Goal: Information Seeking & Learning: Learn about a topic

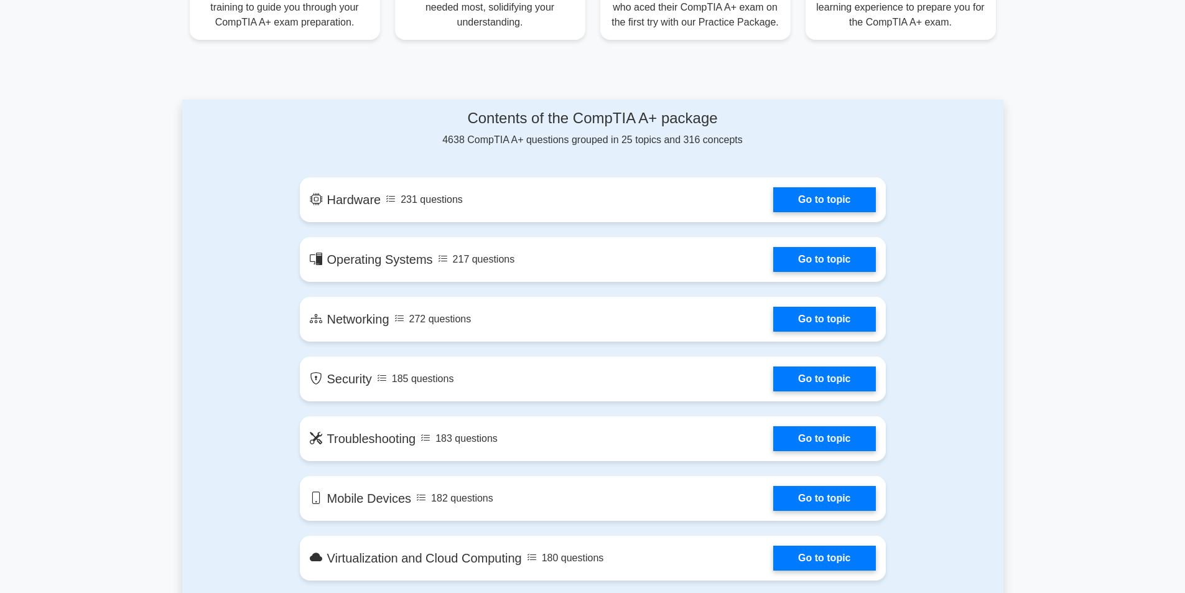
scroll to position [622, 0]
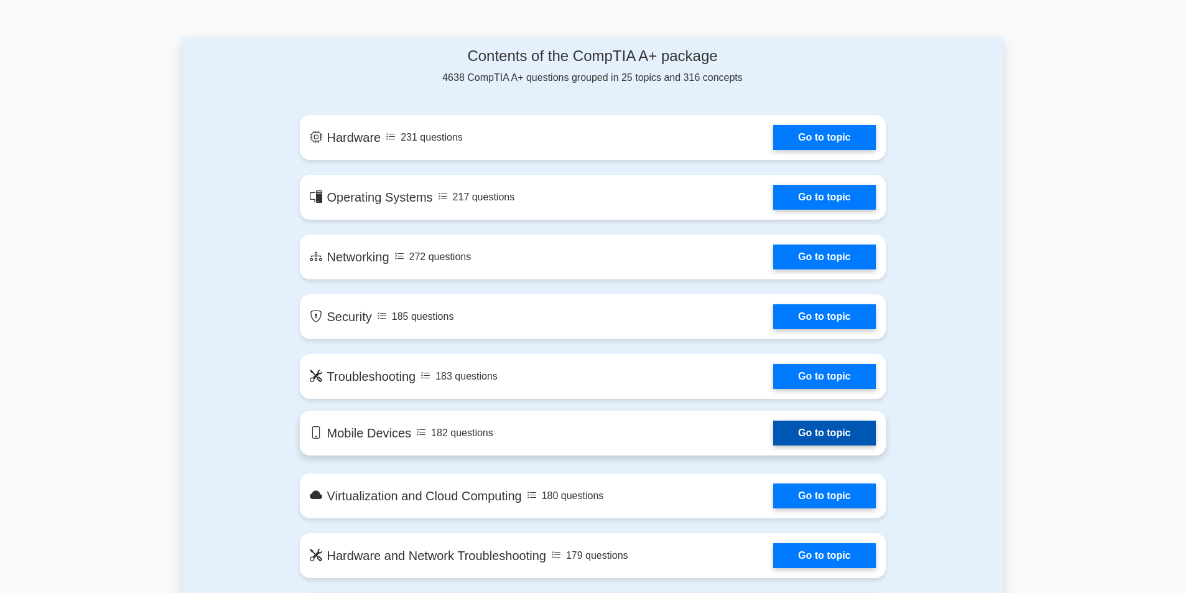
click at [811, 430] on link "Go to topic" at bounding box center [824, 433] width 102 height 25
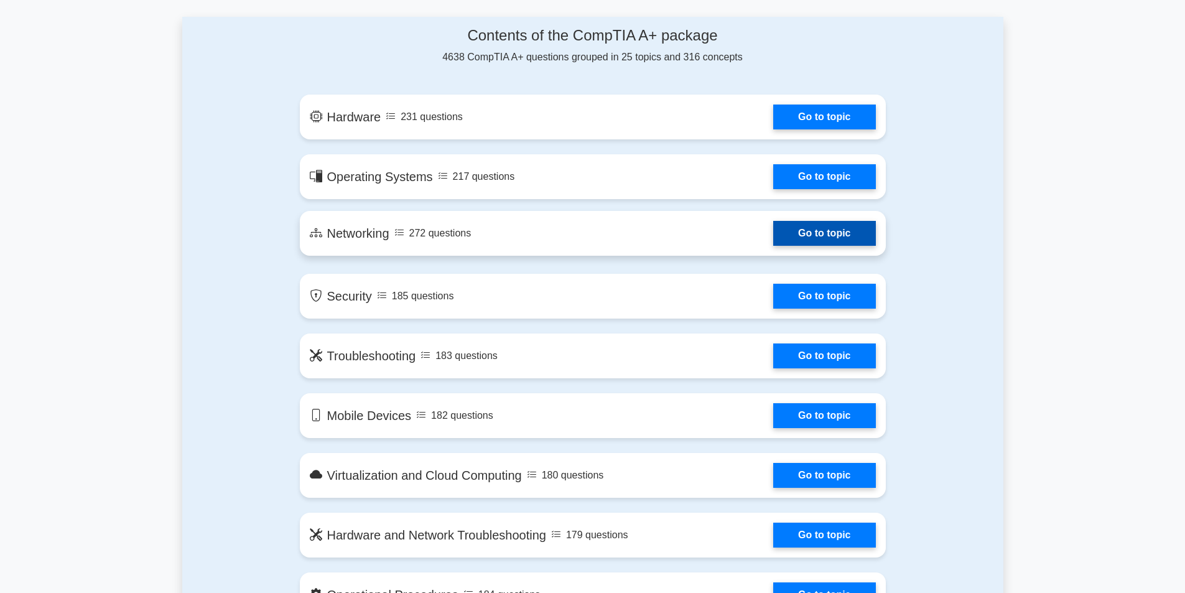
scroll to position [498, 0]
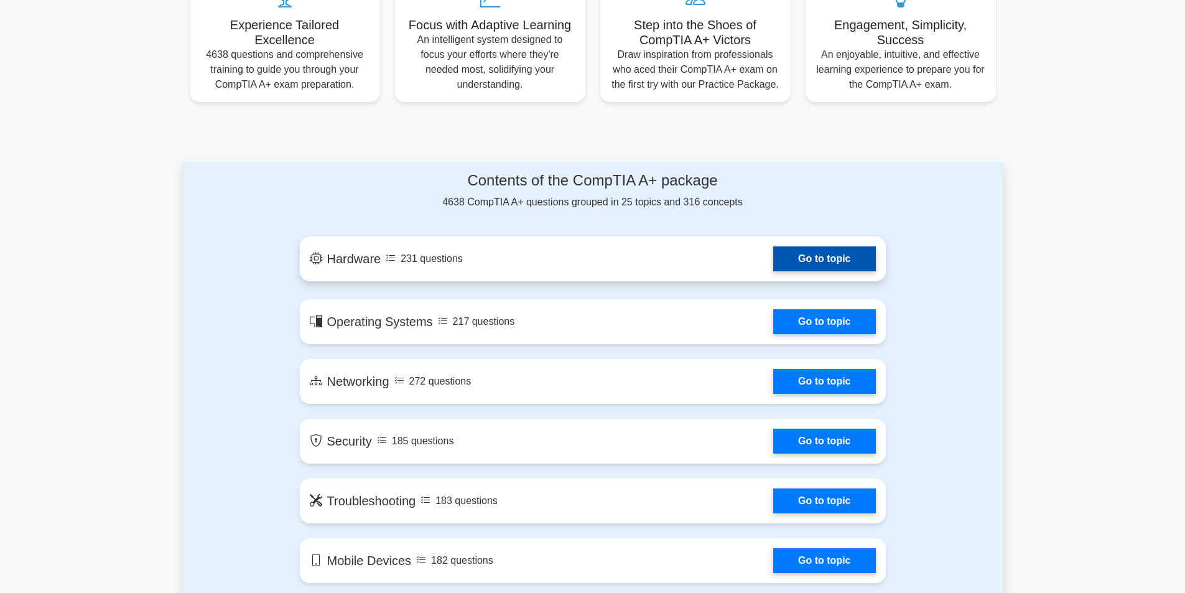
click at [773, 249] on link "Go to topic" at bounding box center [824, 258] width 102 height 25
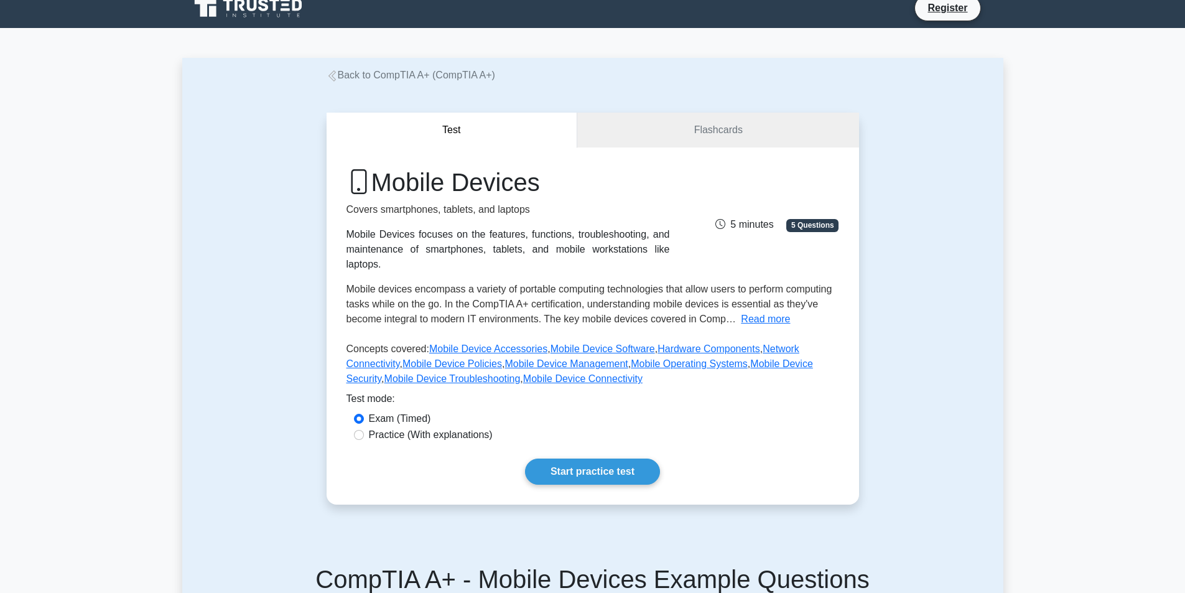
scroll to position [249, 0]
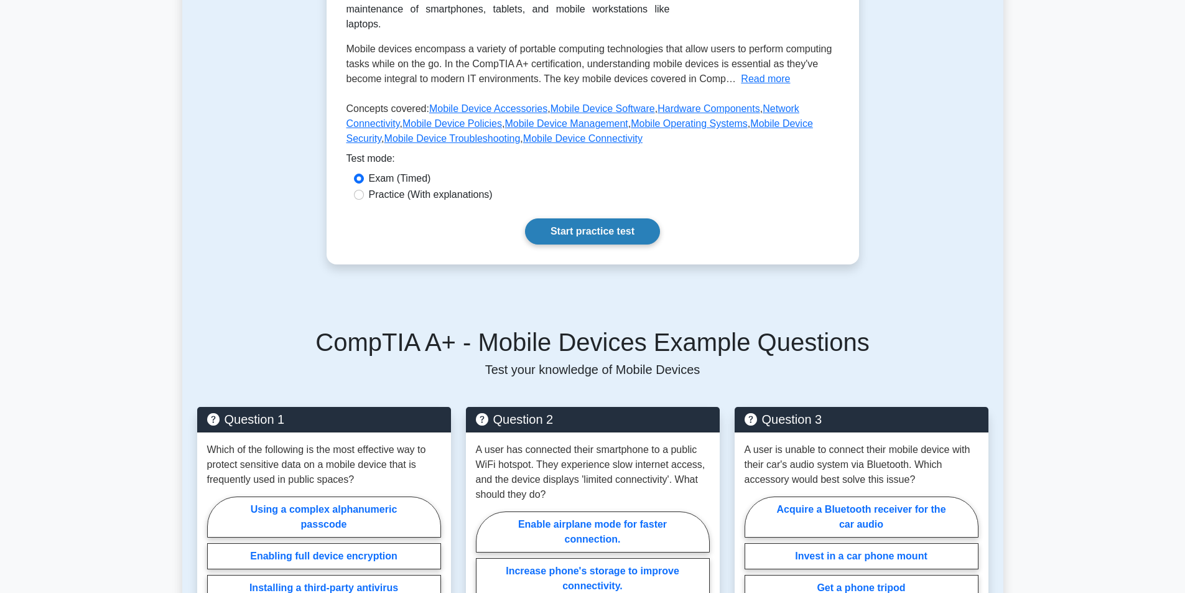
click at [579, 218] on link "Start practice test" at bounding box center [592, 231] width 135 height 26
click at [384, 189] on div "Mobile Devices Covers smartphones, tablets, and laptops Mobile Devices focuses …" at bounding box center [593, 85] width 533 height 357
click at [384, 187] on label "Practice (With explanations)" at bounding box center [431, 194] width 124 height 15
click at [364, 190] on input "Practice (With explanations)" at bounding box center [359, 195] width 10 height 10
radio input "true"
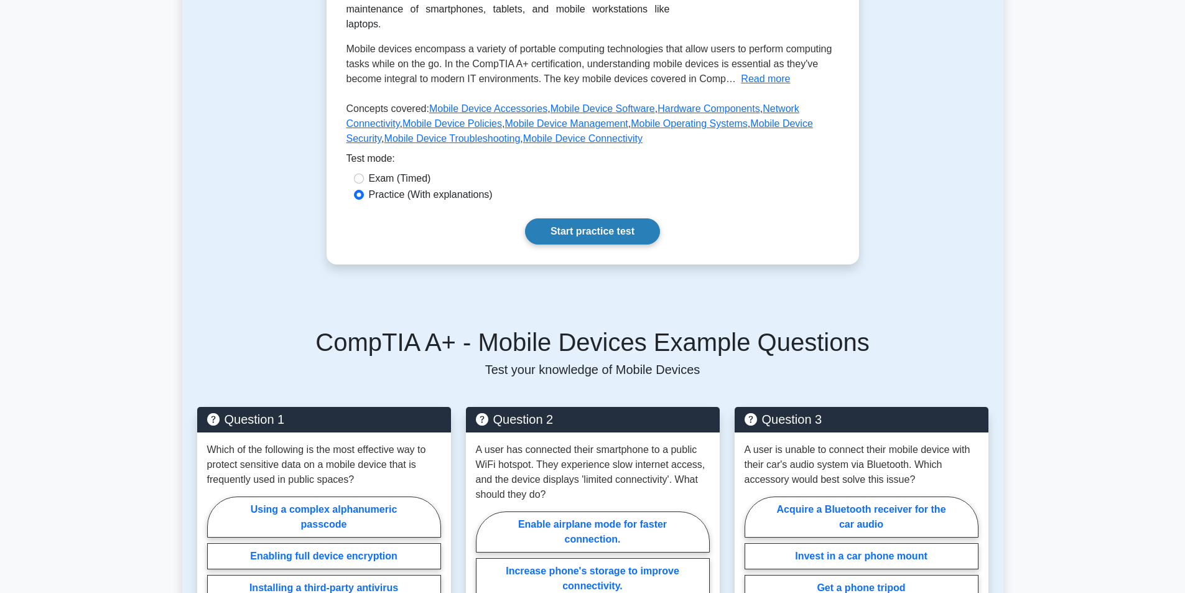
click at [547, 218] on link "Start practice test" at bounding box center [592, 231] width 135 height 26
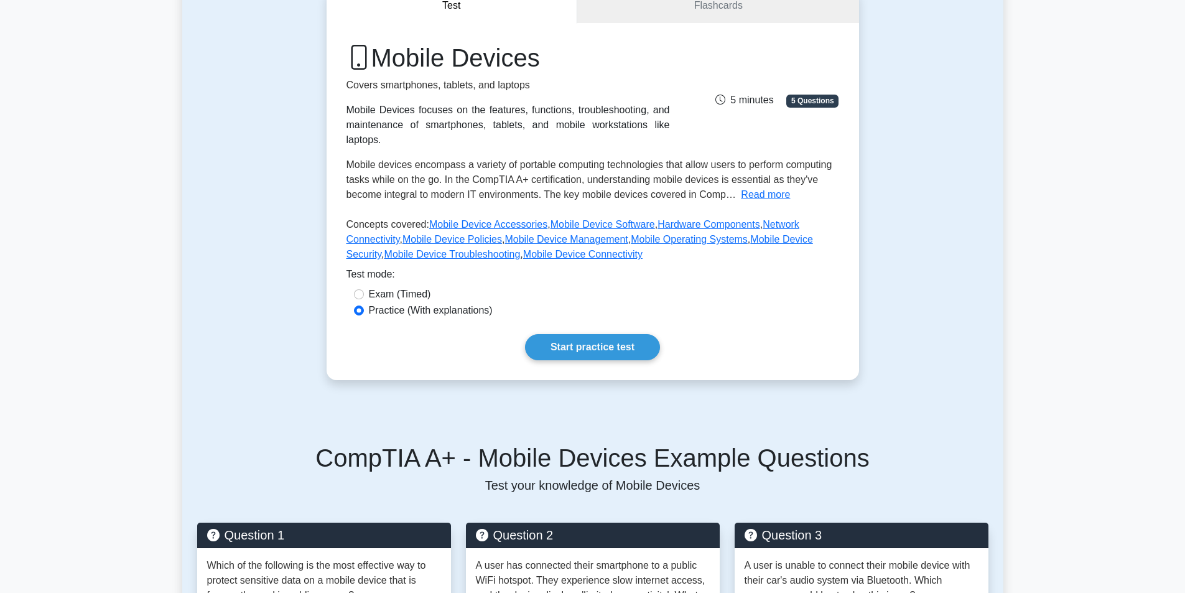
scroll to position [0, 0]
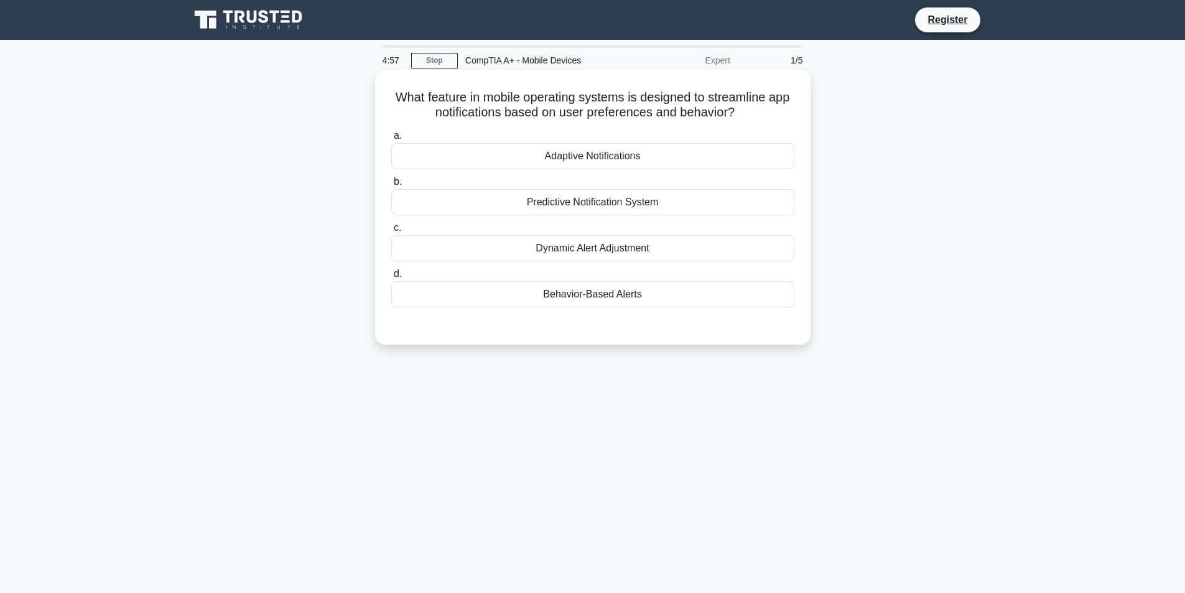
click at [586, 161] on div "Adaptive Notifications" at bounding box center [592, 156] width 403 height 26
click at [391, 140] on input "a. Adaptive Notifications" at bounding box center [391, 136] width 0 height 8
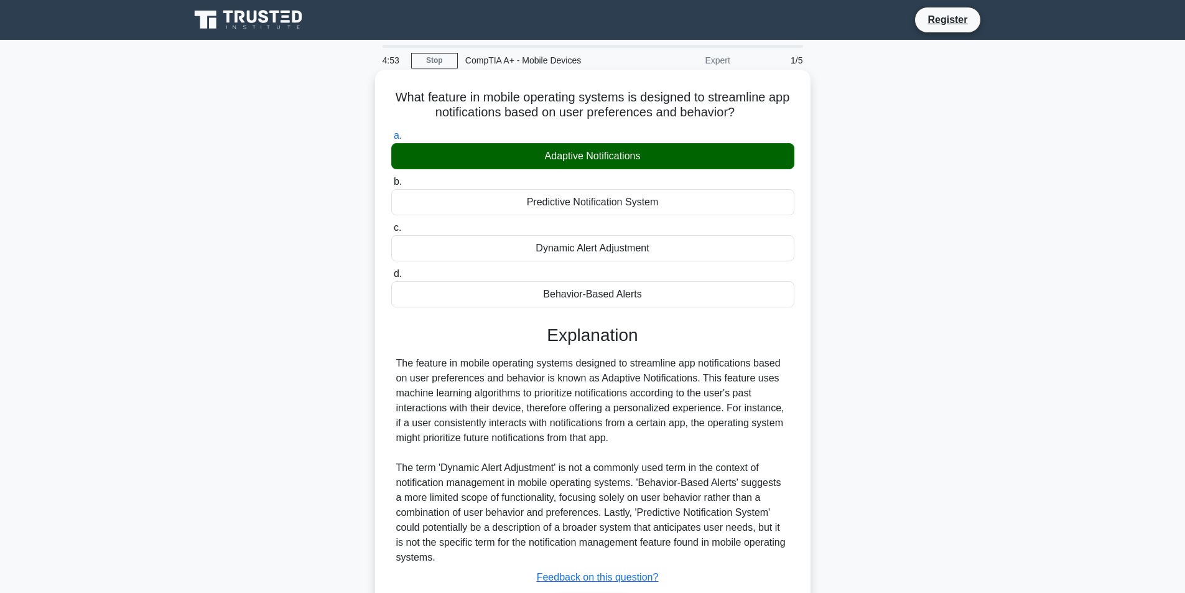
scroll to position [85, 0]
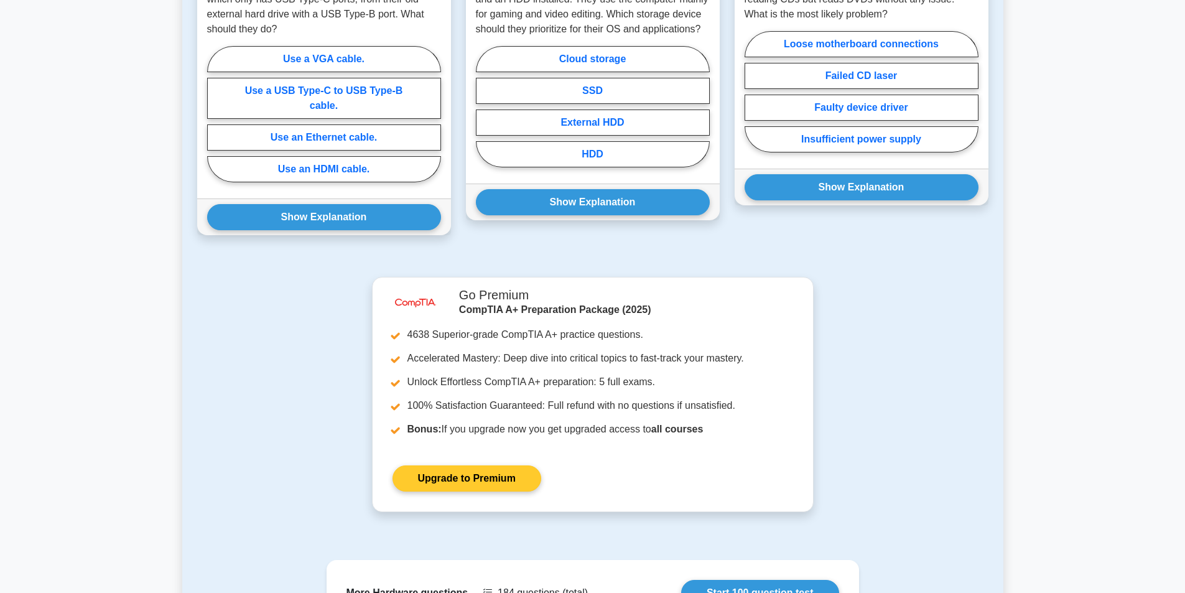
scroll to position [933, 0]
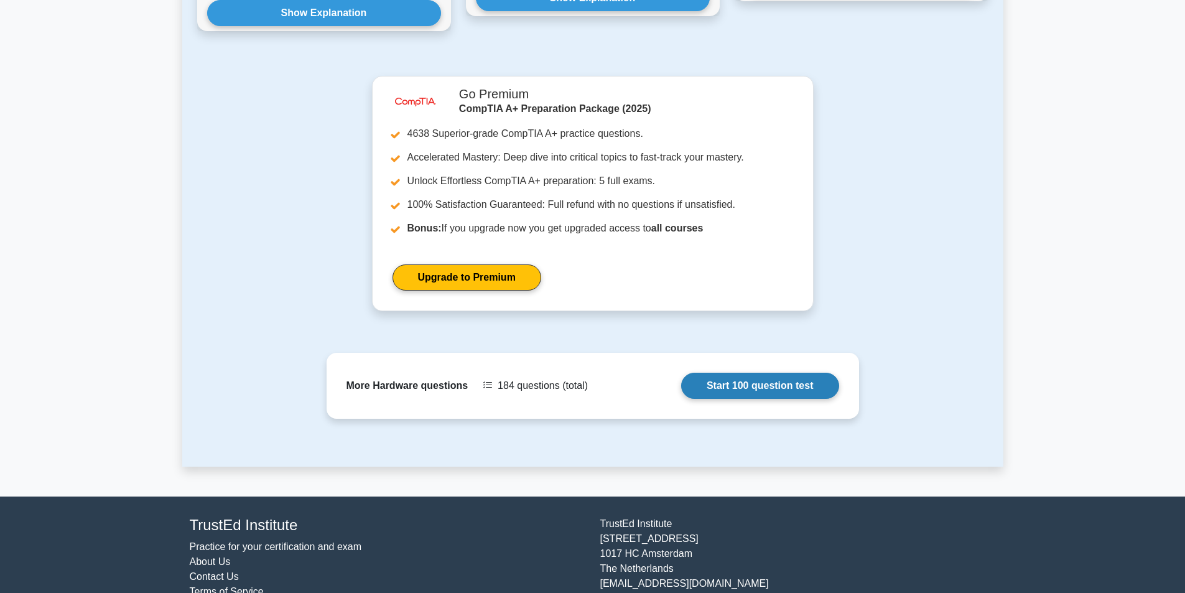
click at [766, 373] on link "Start 100 question test" at bounding box center [760, 386] width 158 height 26
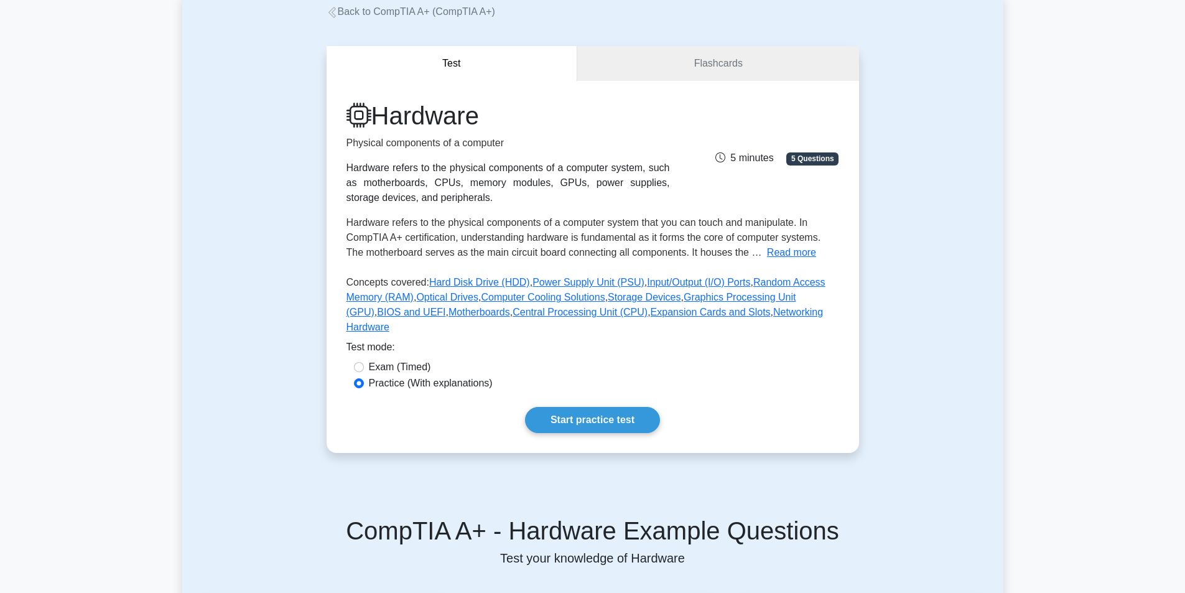
scroll to position [0, 0]
